Goal: Task Accomplishment & Management: Manage account settings

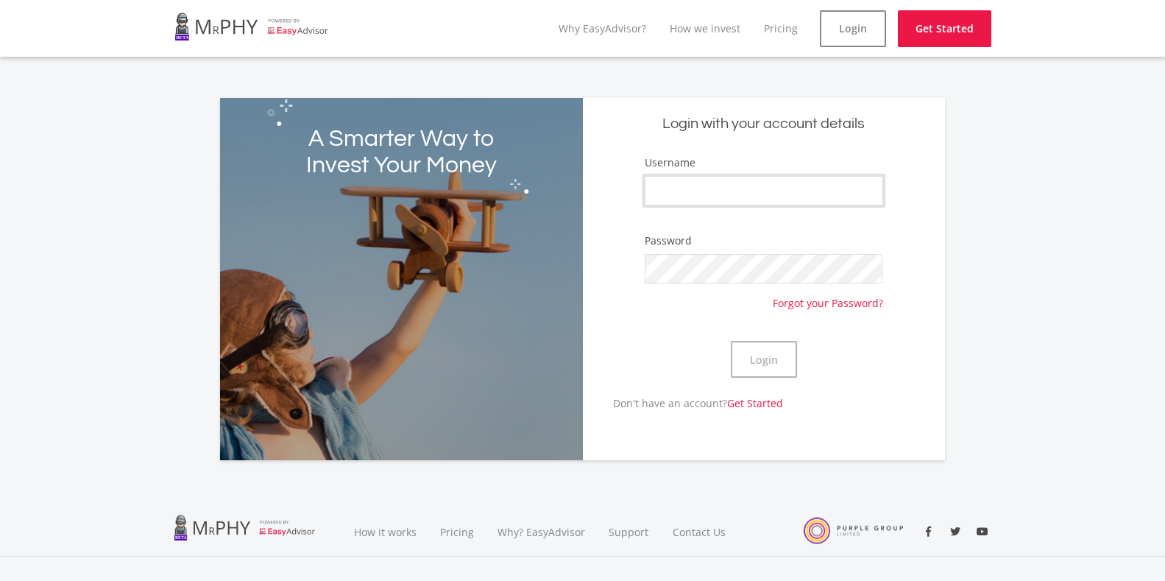
click at [720, 183] on input "Username" at bounding box center [764, 190] width 239 height 29
click at [772, 363] on button "Login" at bounding box center [764, 359] width 66 height 37
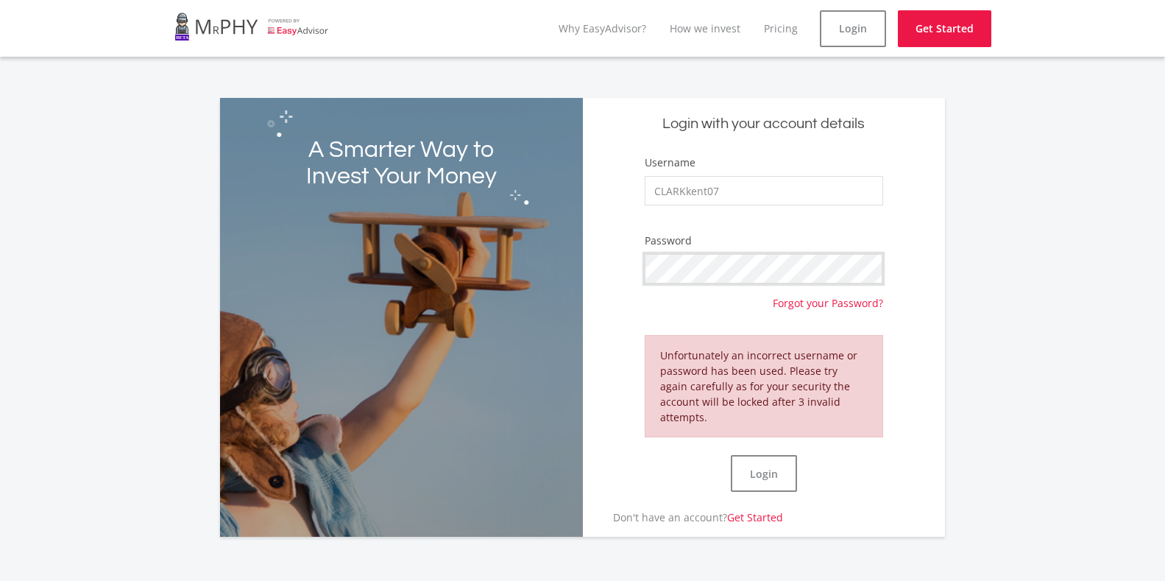
click at [731, 455] on button "Login" at bounding box center [764, 473] width 66 height 37
click at [771, 472] on button "Login" at bounding box center [764, 473] width 66 height 37
click at [727, 190] on input "CLARKkent07" at bounding box center [764, 190] width 239 height 29
type input "CLARKkent01"
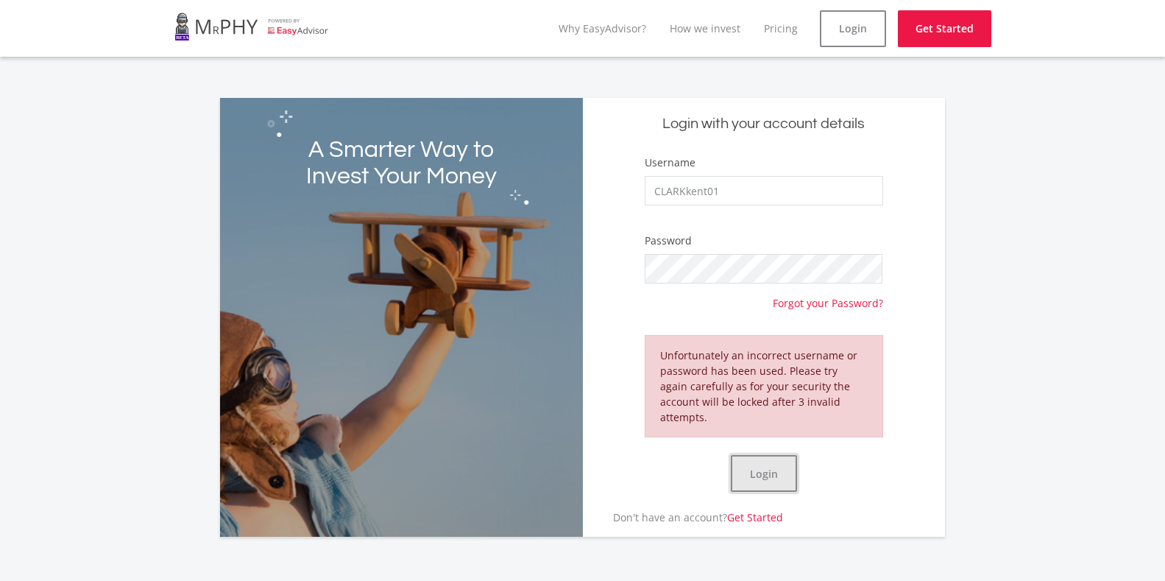
click at [760, 471] on button "Login" at bounding box center [764, 473] width 66 height 37
click at [826, 40] on link "Login" at bounding box center [853, 28] width 66 height 37
click at [769, 474] on button "Login" at bounding box center [764, 473] width 66 height 37
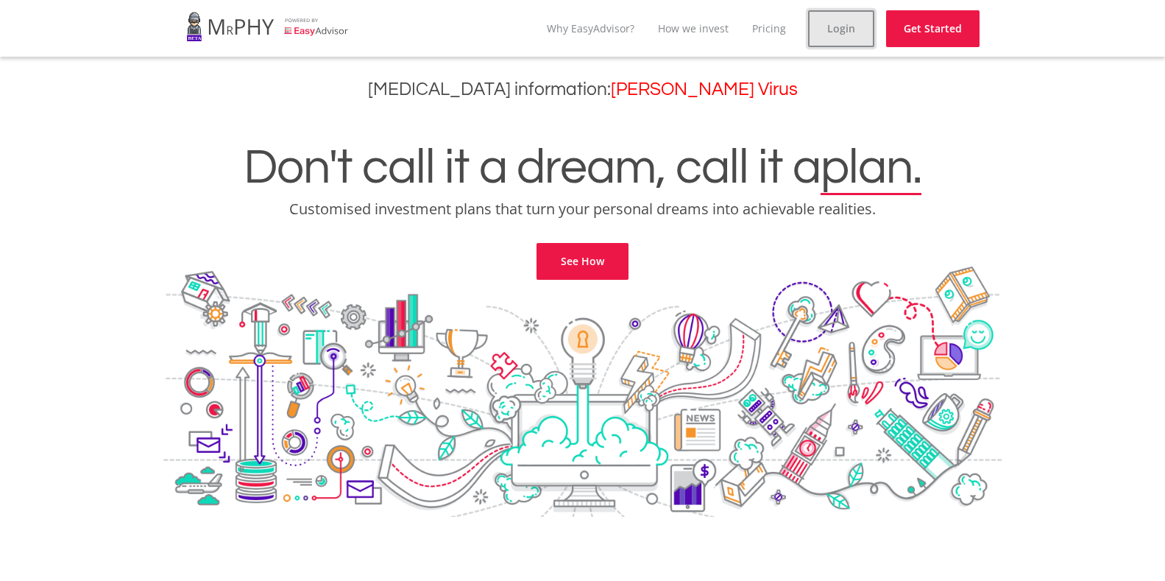
click at [847, 21] on link "Login" at bounding box center [841, 28] width 66 height 37
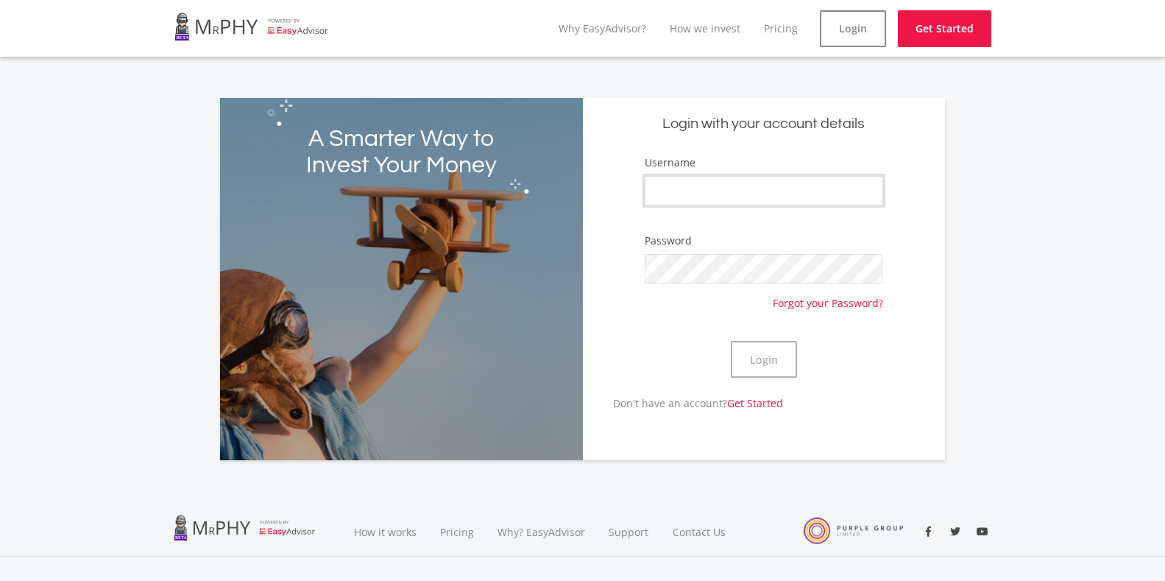
click at [708, 188] on input "Username" at bounding box center [764, 190] width 239 height 29
type input "CLARKkent01"
click at [754, 362] on button "Login" at bounding box center [764, 359] width 66 height 37
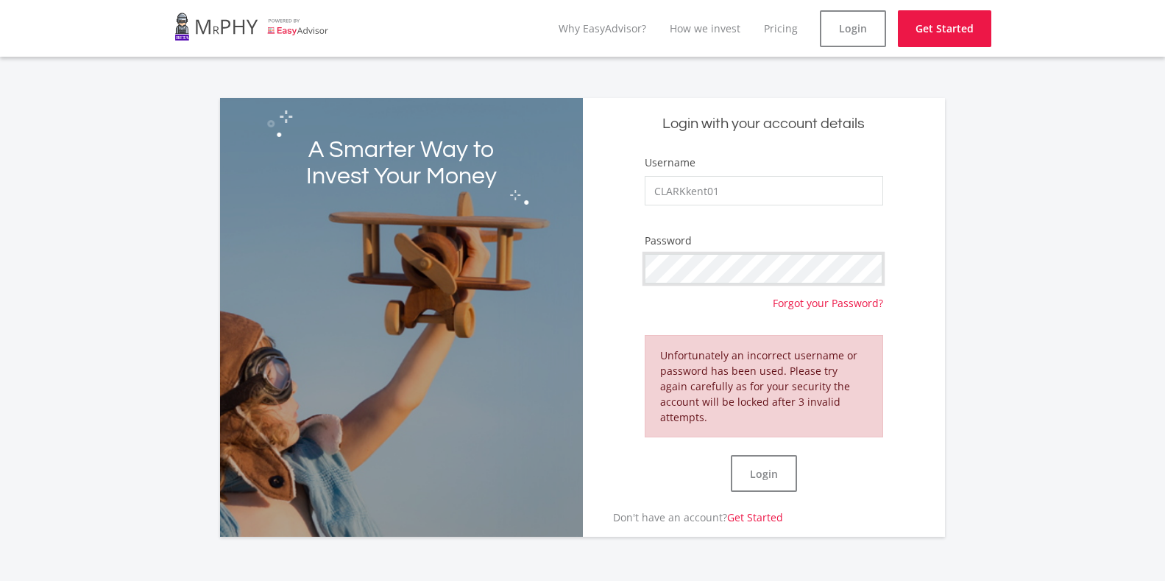
click at [524, 261] on div "A Smarter Way to Invest Your Money Login with your account details Username CLA…" at bounding box center [582, 317] width 725 height 439
click at [567, 267] on div "A Smarter Way to Invest Your Money Login with your account details Username CLA…" at bounding box center [582, 317] width 725 height 439
click at [1043, 456] on div "A Smarter Way to Invest Your Money Login with your account details Username CLA…" at bounding box center [582, 308] width 1165 height 456
click at [546, 272] on div "A Smarter Way to Invest Your Money Login with your account details Username CLA…" at bounding box center [582, 317] width 725 height 439
click at [775, 476] on button "Login" at bounding box center [764, 473] width 66 height 37
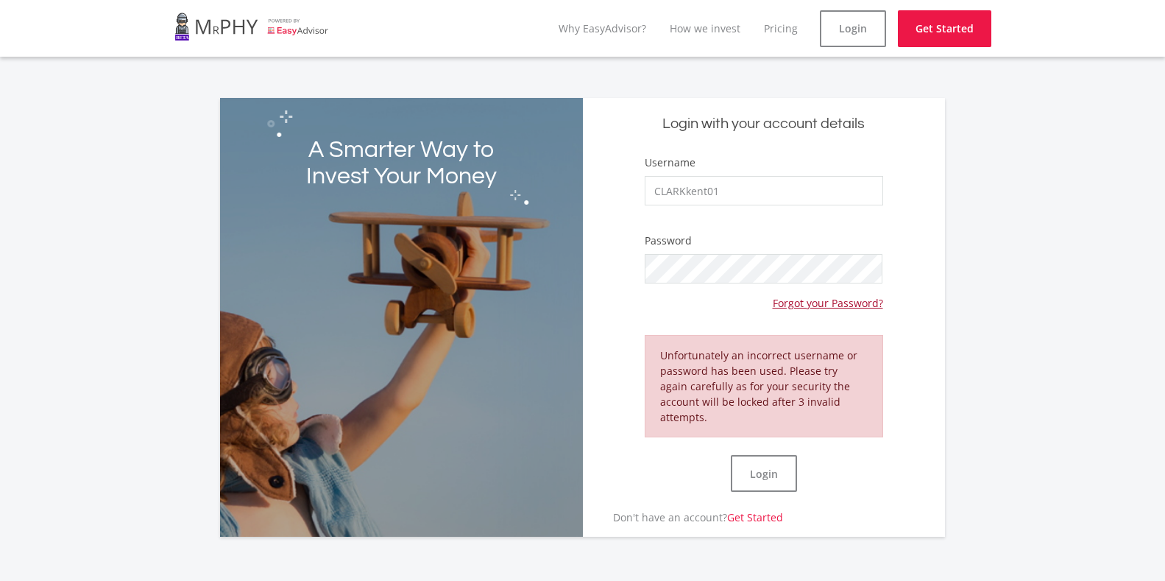
click at [792, 300] on link "Forgot your Password?" at bounding box center [828, 296] width 110 height 27
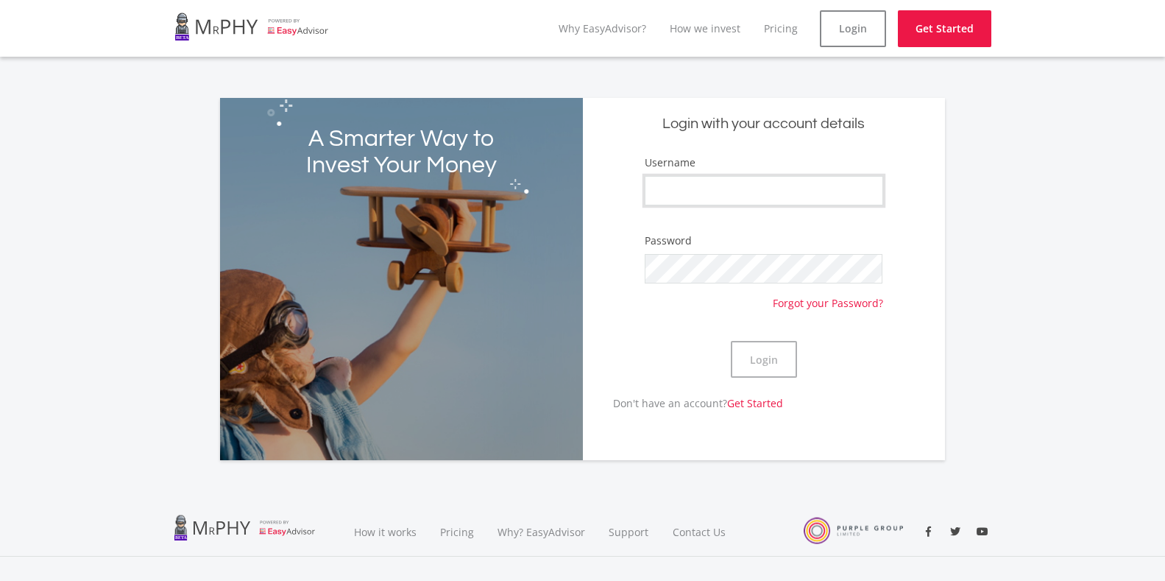
click at [712, 185] on input "Username" at bounding box center [764, 190] width 239 height 29
type input "CLARKkent01"
click at [805, 350] on div "Login" at bounding box center [764, 359] width 239 height 72
click at [775, 359] on button "Login" at bounding box center [764, 359] width 66 height 37
